Goal: Information Seeking & Learning: Learn about a topic

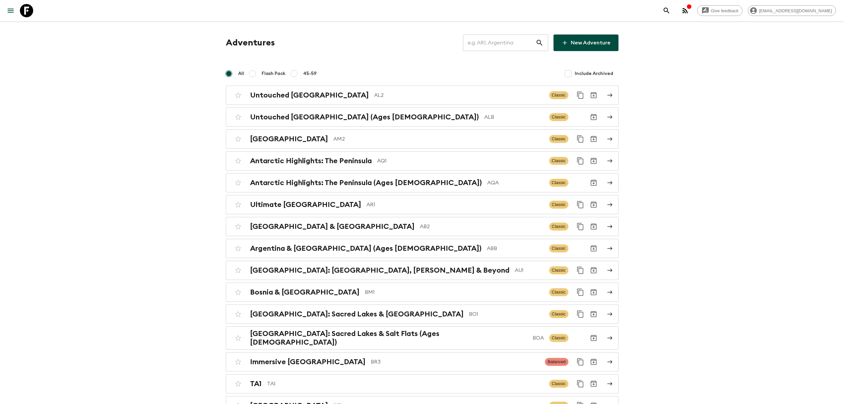
click at [516, 43] on input "text" at bounding box center [499, 42] width 73 height 19
paste input "CO2_24AUG2025"
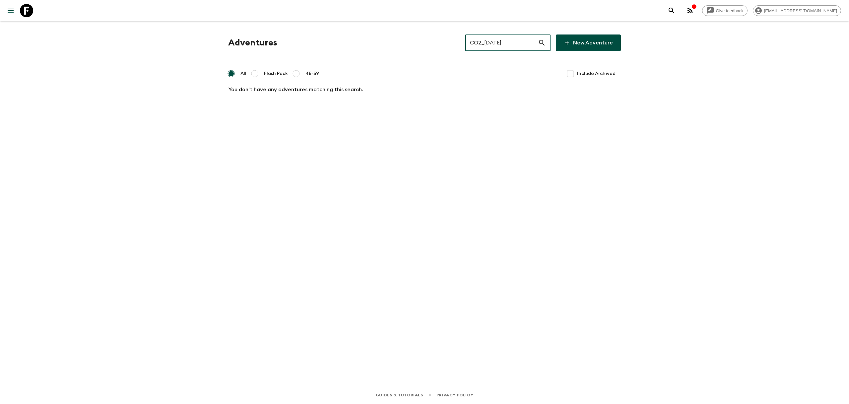
drag, startPoint x: 491, startPoint y: 43, endPoint x: 679, endPoint y: 35, distance: 187.8
click at [664, 37] on div "Give feedback developers@flashpack.com Adventures CO2_24AUG2025 ​ New Adventure…" at bounding box center [424, 202] width 849 height 404
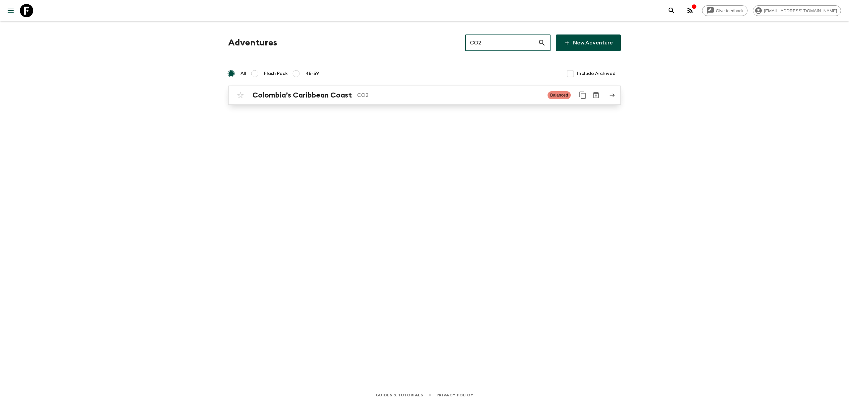
type input "CO2"
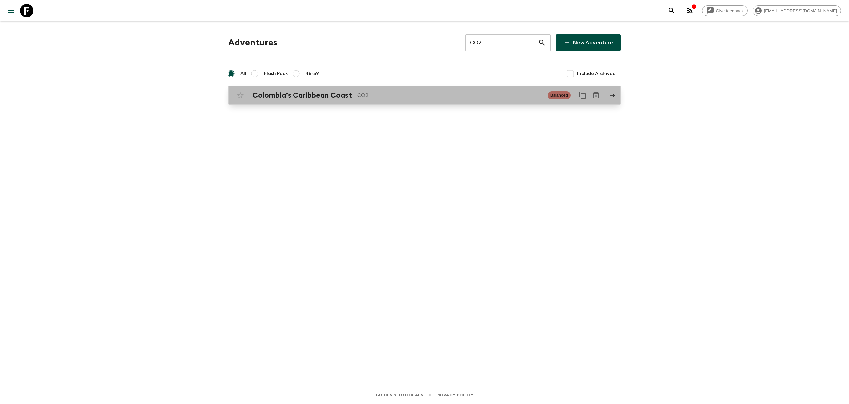
click at [430, 91] on p "CO2" at bounding box center [449, 95] width 185 height 8
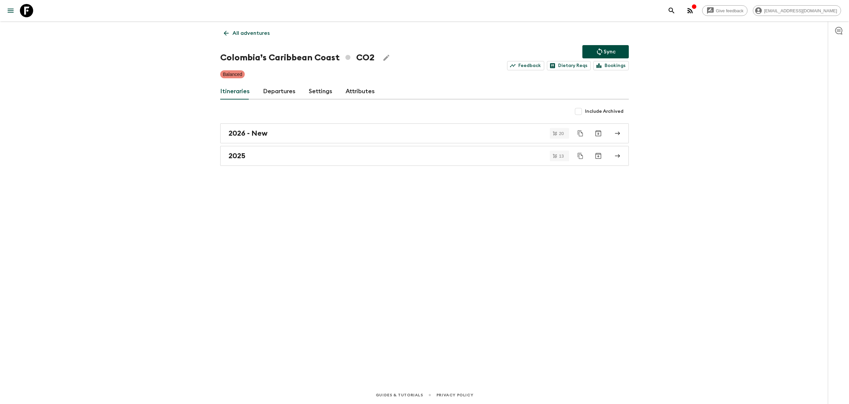
click at [280, 94] on link "Departures" at bounding box center [279, 92] width 32 height 16
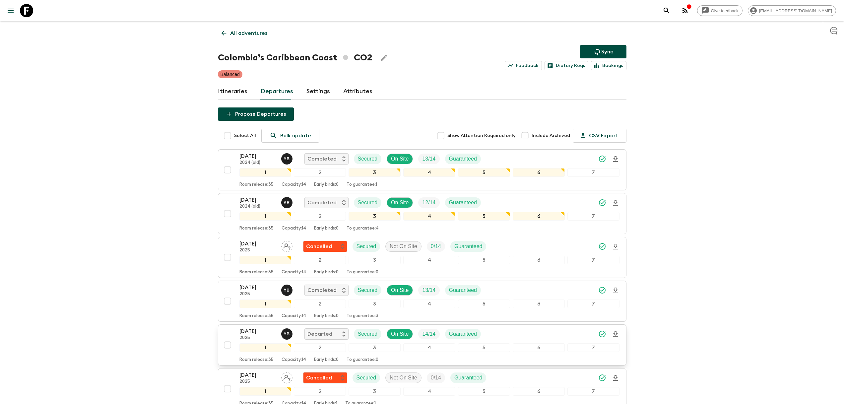
click at [526, 329] on div "24 Aug 2025 2025 Y B Departed Secured On Site 14 / 14 Guaranteed" at bounding box center [429, 333] width 380 height 13
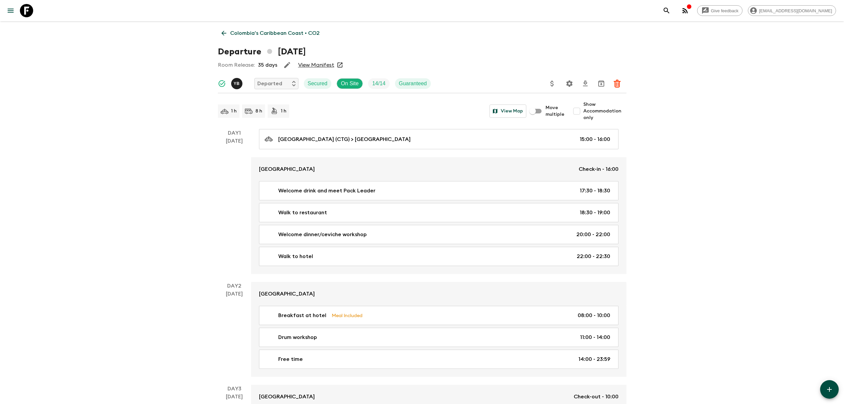
click at [262, 32] on p "Colombia’s Caribbean Coast • CO2" at bounding box center [274, 33] width 89 height 8
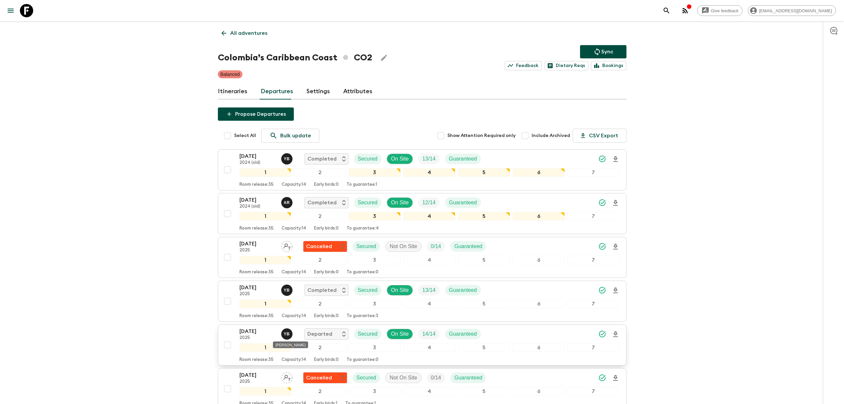
click at [286, 333] on span "Y B" at bounding box center [287, 332] width 13 height 5
click at [356, 91] on link "Attributes" at bounding box center [357, 92] width 29 height 16
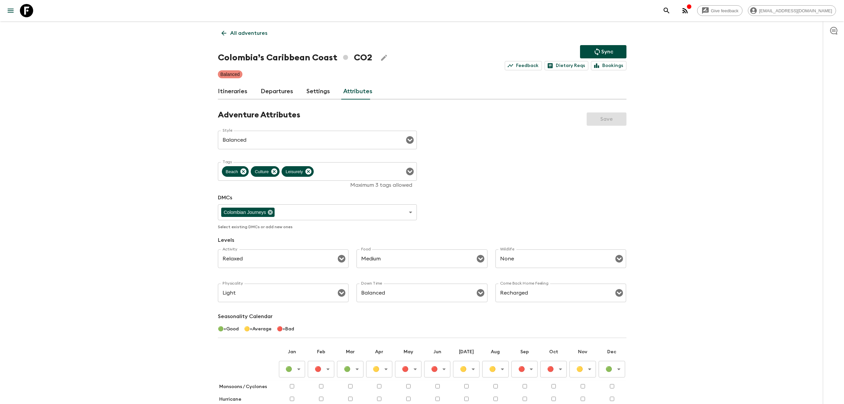
click at [240, 98] on link "Itineraries" at bounding box center [233, 92] width 30 height 16
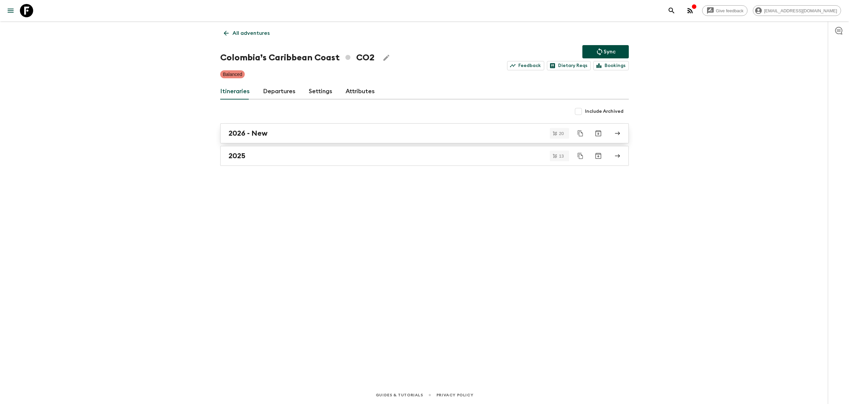
click at [312, 133] on div "2026 - New" at bounding box center [417, 133] width 379 height 9
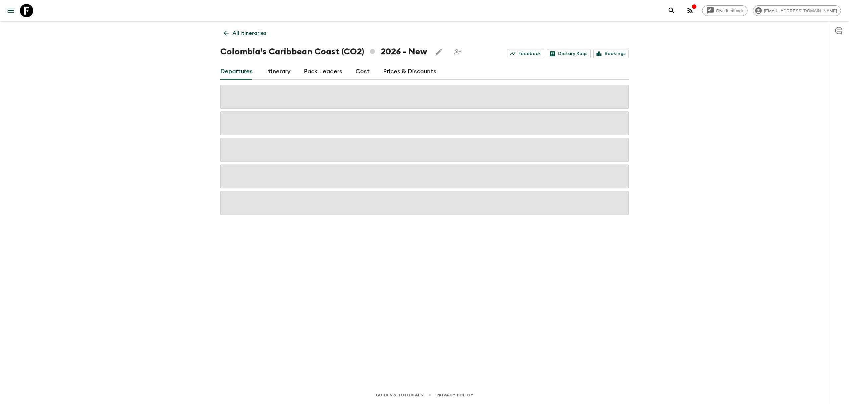
click at [323, 71] on link "Pack Leaders" at bounding box center [323, 72] width 38 height 16
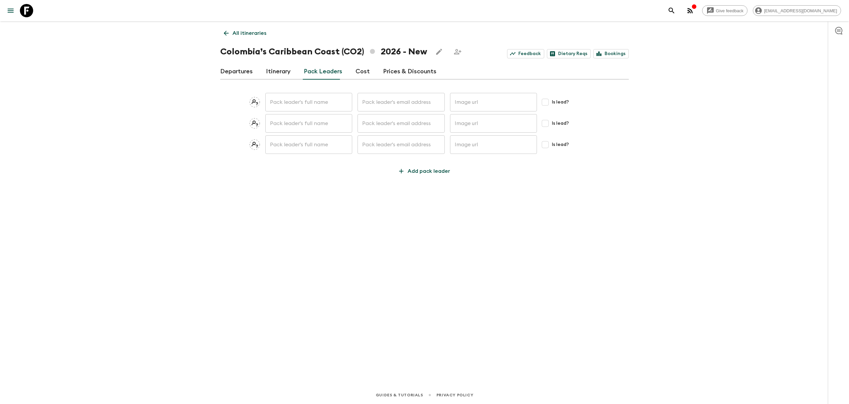
click at [256, 33] on p "All itineraries" at bounding box center [249, 33] width 34 height 8
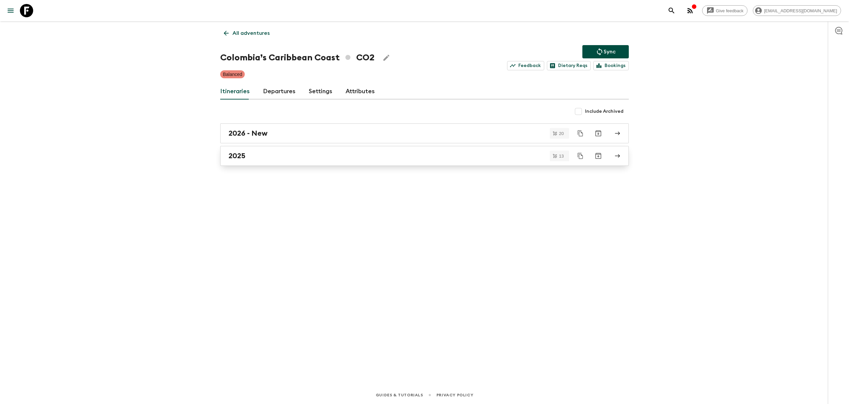
click at [283, 162] on link "2025" at bounding box center [424, 156] width 408 height 20
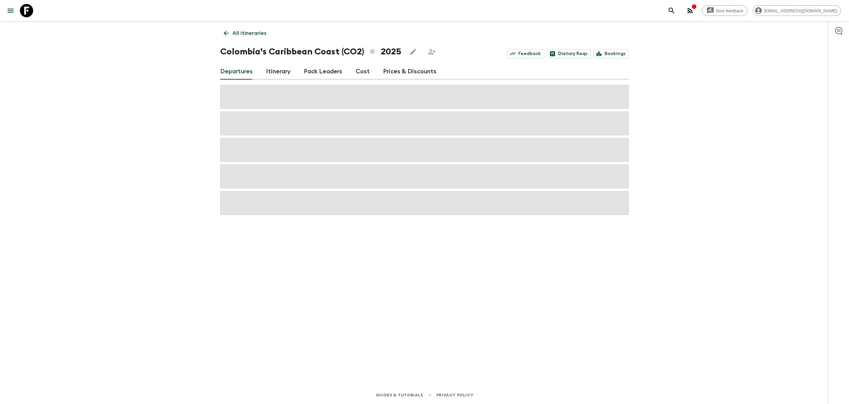
click at [312, 72] on link "Pack Leaders" at bounding box center [323, 72] width 38 height 16
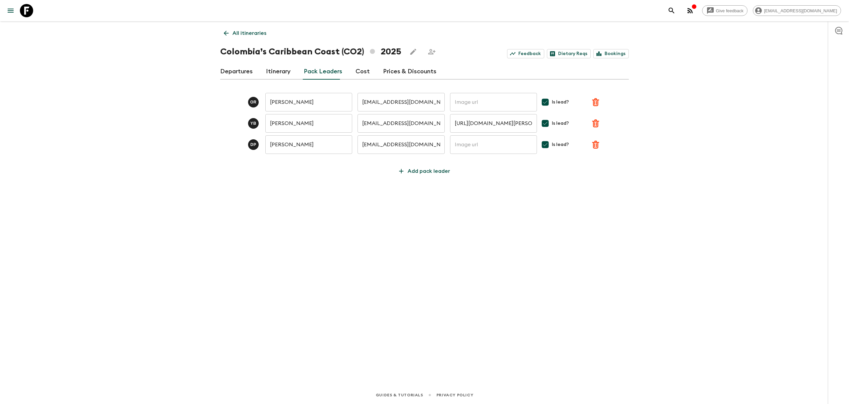
click at [716, 191] on div "Give feedback developers@flashpack.com All itineraries Colombia’s Caribbean Coa…" at bounding box center [424, 202] width 849 height 404
click at [556, 218] on div "All itineraries Colombia’s Caribbean Coast (CO2) 2025 Feedback Dietary Reqs Boo…" at bounding box center [424, 194] width 424 height 346
click at [660, 279] on div "Give feedback developers@flashpack.com All itineraries Colombia’s Caribbean Coa…" at bounding box center [424, 202] width 849 height 404
click at [247, 29] on link "All itineraries" at bounding box center [245, 33] width 50 height 13
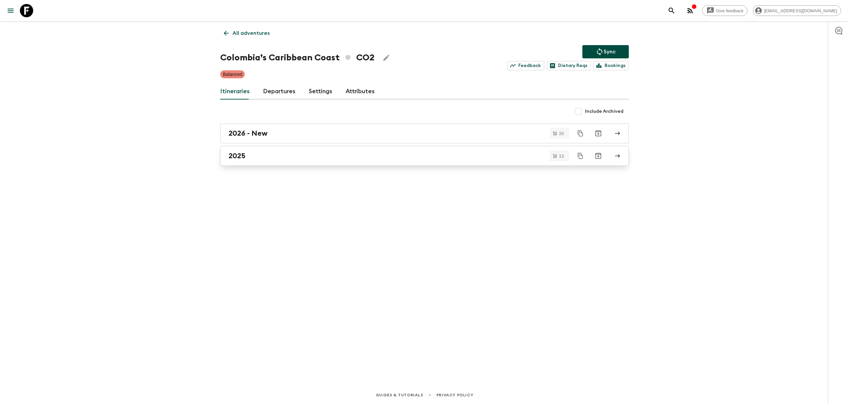
click at [268, 155] on div "2025" at bounding box center [417, 155] width 379 height 9
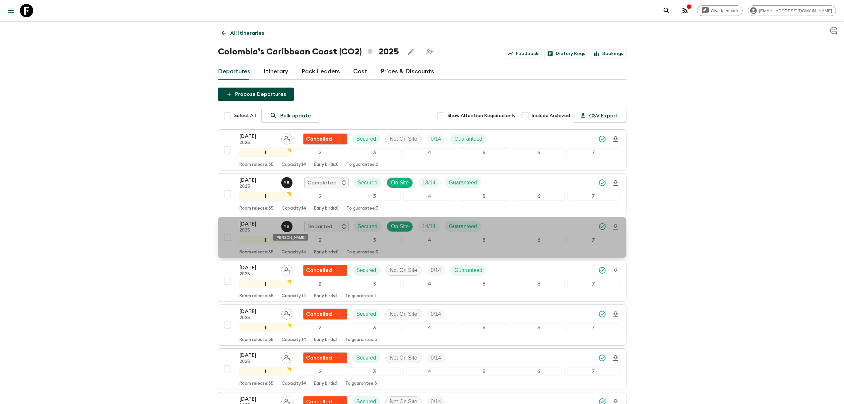
click at [287, 225] on span "Y B" at bounding box center [287, 225] width 13 height 5
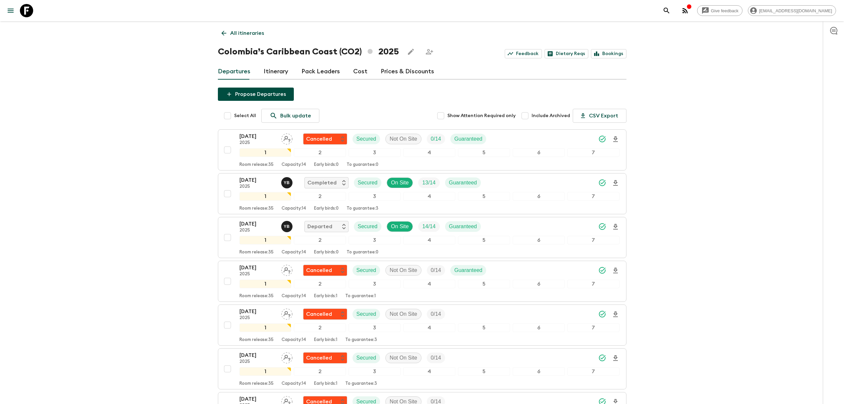
click at [756, 215] on div "Give feedback developers@flashpack.com All itineraries Colombia’s Caribbean Coa…" at bounding box center [422, 378] width 844 height 756
click at [261, 223] on p "[DATE]" at bounding box center [257, 224] width 36 height 8
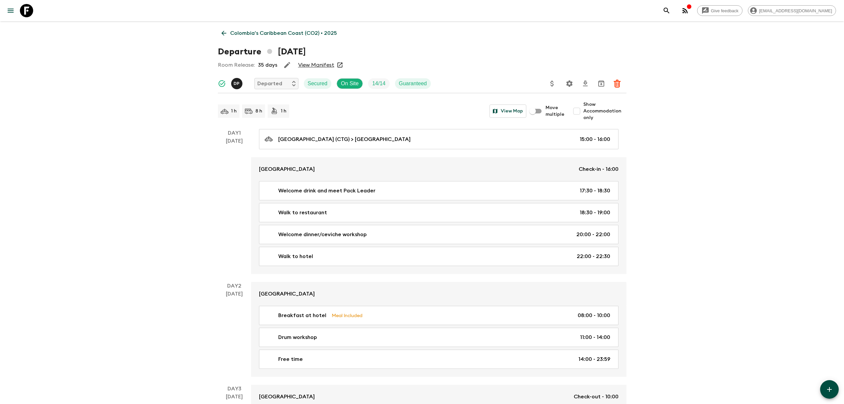
click at [227, 34] on icon at bounding box center [223, 33] width 7 height 7
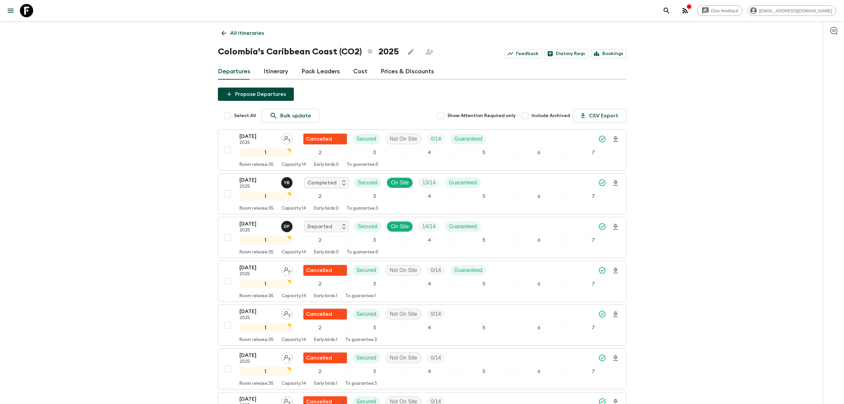
click at [721, 253] on div "Give feedback [EMAIL_ADDRESS][DOMAIN_NAME] All itineraries Colombia’s Caribbean…" at bounding box center [422, 378] width 844 height 756
